Goal: Task Accomplishment & Management: Complete application form

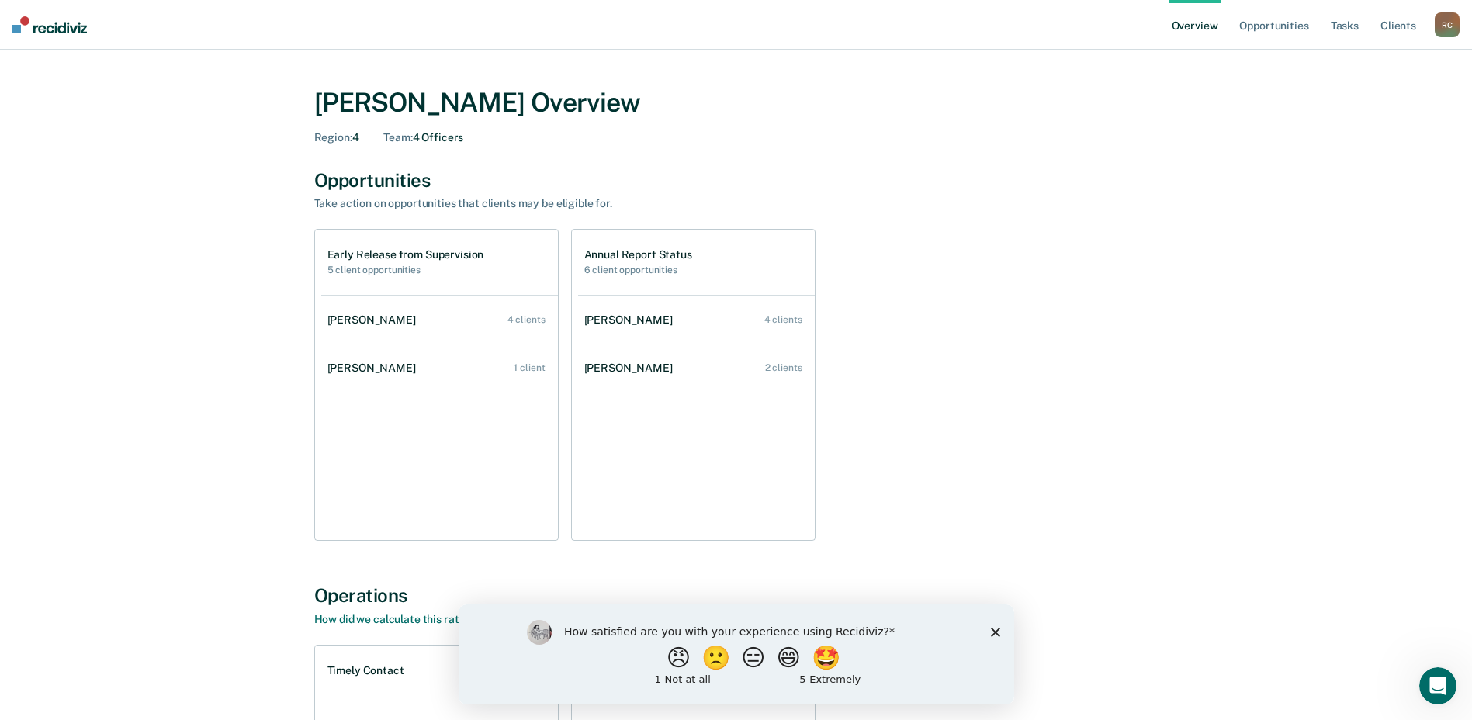
click at [998, 639] on div "How satisfied are you with your experience using Recidiviz? 😠 🙁 😑 😄 🤩 1 - Not a…" at bounding box center [736, 654] width 556 height 100
click at [993, 631] on polygon "Close survey" at bounding box center [994, 631] width 9 height 9
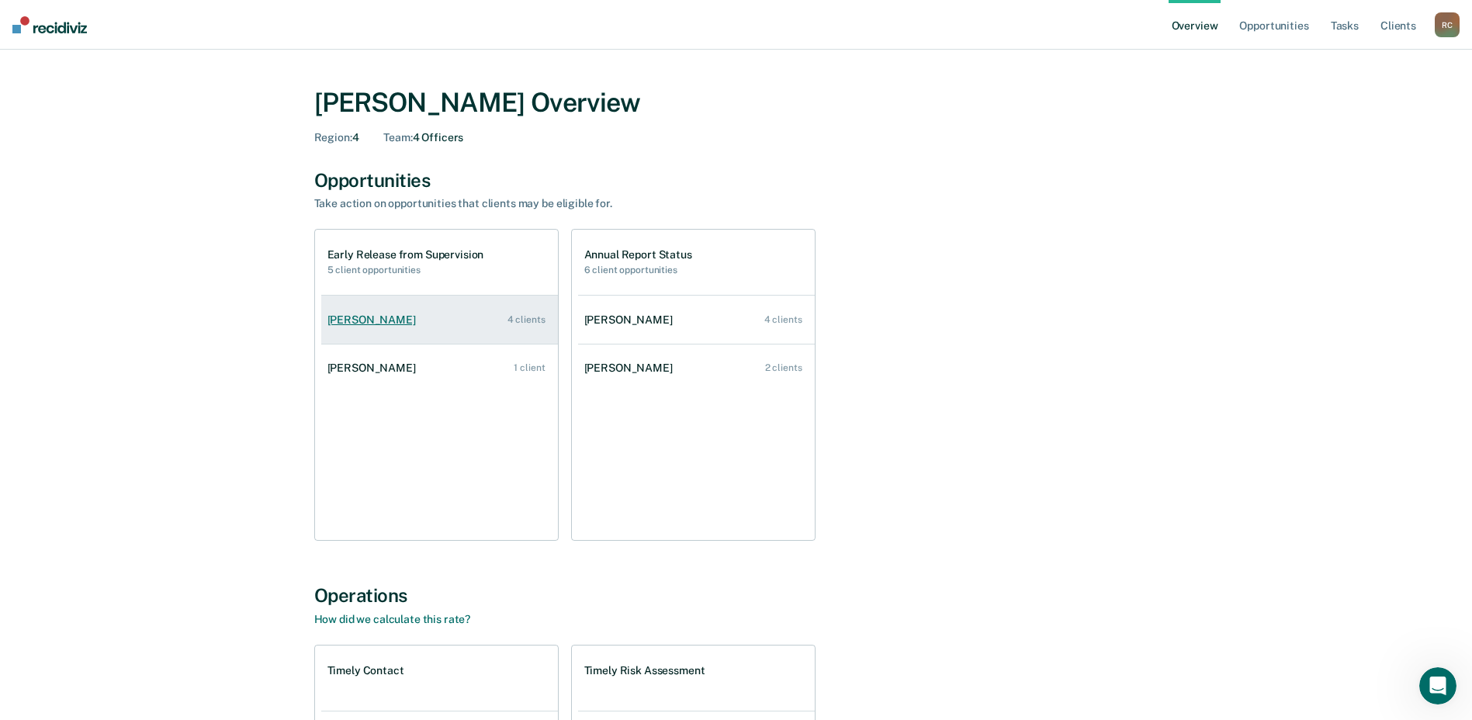
click at [371, 317] on div "[PERSON_NAME]" at bounding box center [374, 319] width 95 height 13
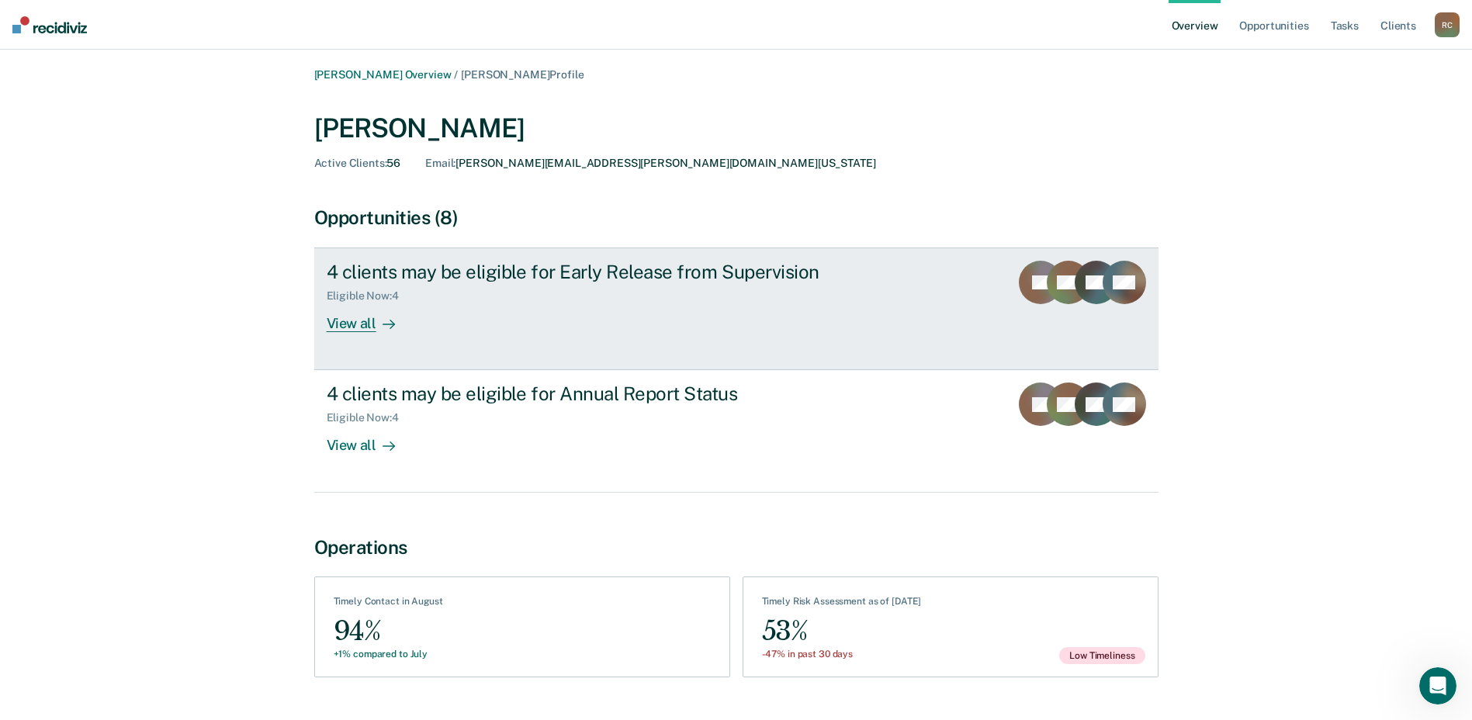
click at [371, 323] on div "View all" at bounding box center [370, 318] width 87 height 30
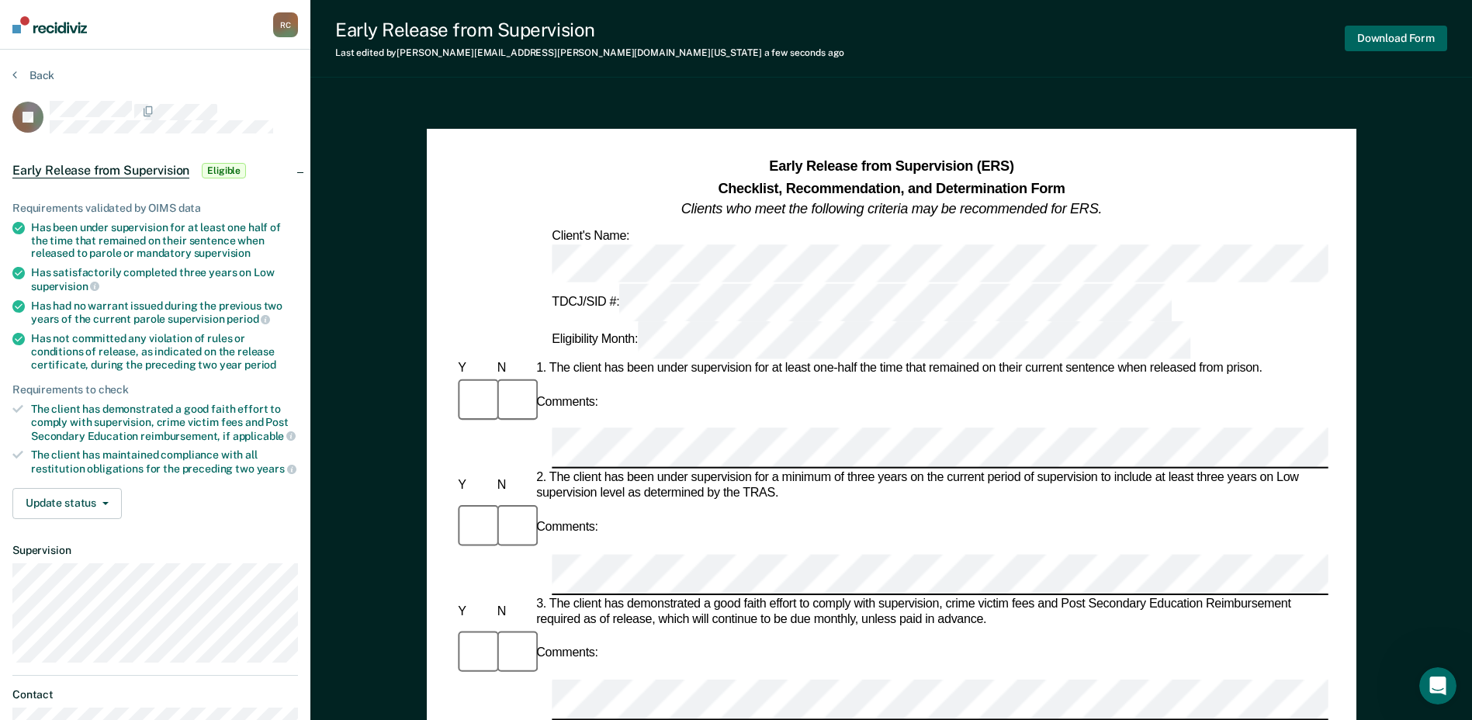
click at [1414, 33] on button "Download Form" at bounding box center [1396, 39] width 102 height 26
